Goal: Transaction & Acquisition: Purchase product/service

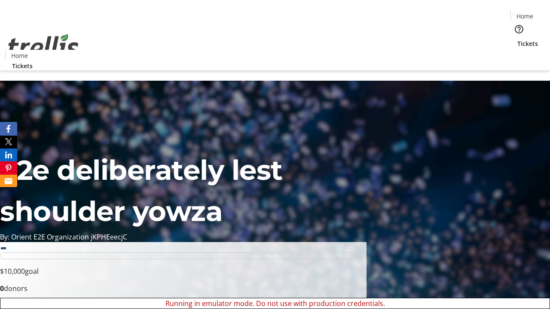
click at [525, 13] on span "Sign Up" at bounding box center [528, 12] width 25 height 10
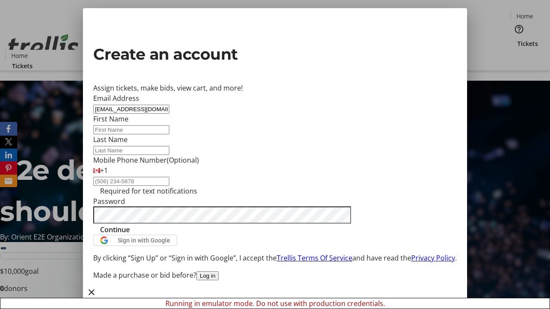
type input "[EMAIL_ADDRESS][DOMAIN_NAME]"
type input "[PERSON_NAME]"
click at [130, 235] on span "Continue" at bounding box center [115, 230] width 30 height 10
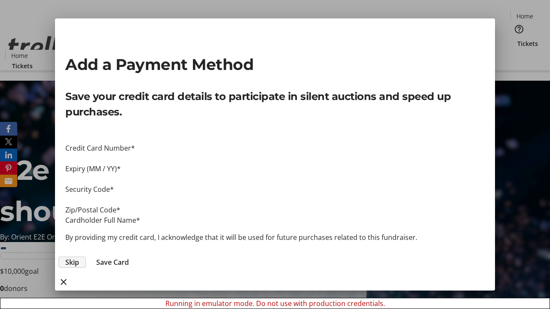
click at [79, 257] on span "Skip" at bounding box center [72, 262] width 14 height 10
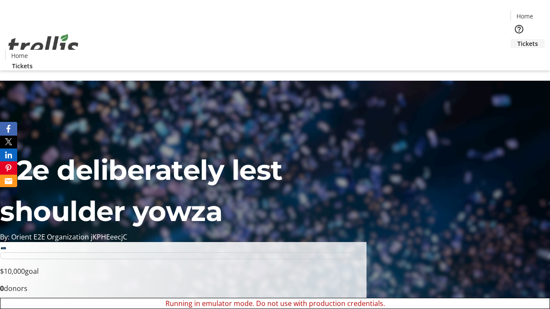
click at [517, 39] on span "Tickets" at bounding box center [527, 43] width 21 height 9
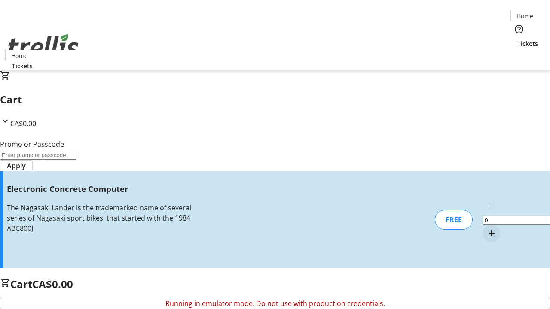
click at [486, 229] on mat-icon "Increment by one" at bounding box center [491, 234] width 10 height 10
type input "1"
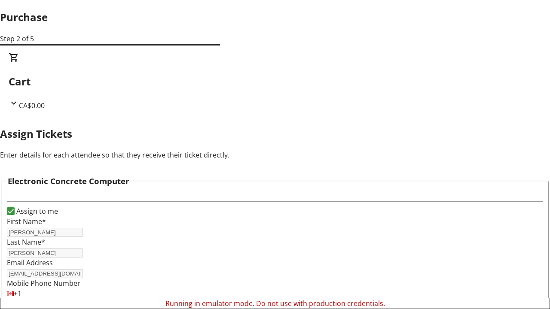
scroll to position [52, 0]
